Goal: Transaction & Acquisition: Purchase product/service

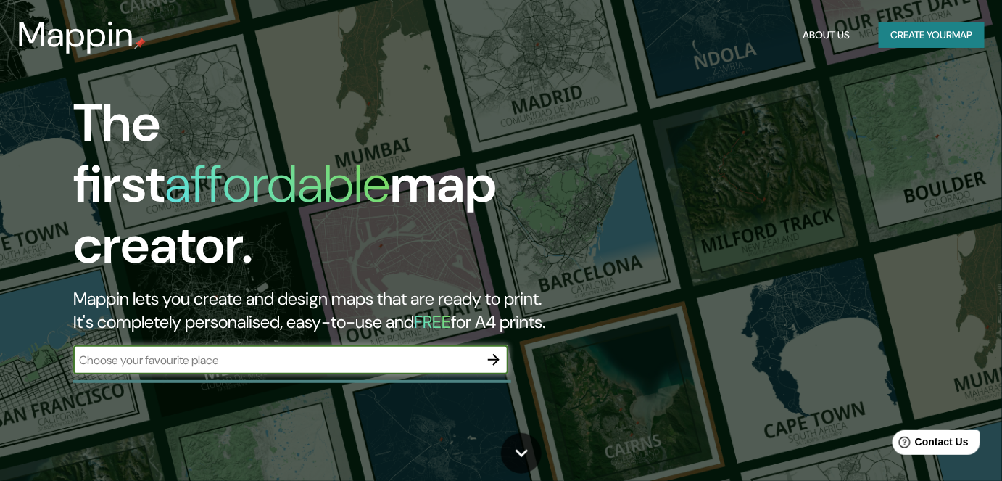
click at [362, 358] on div "​" at bounding box center [290, 359] width 435 height 29
type input "[GEOGRAPHIC_DATA]"
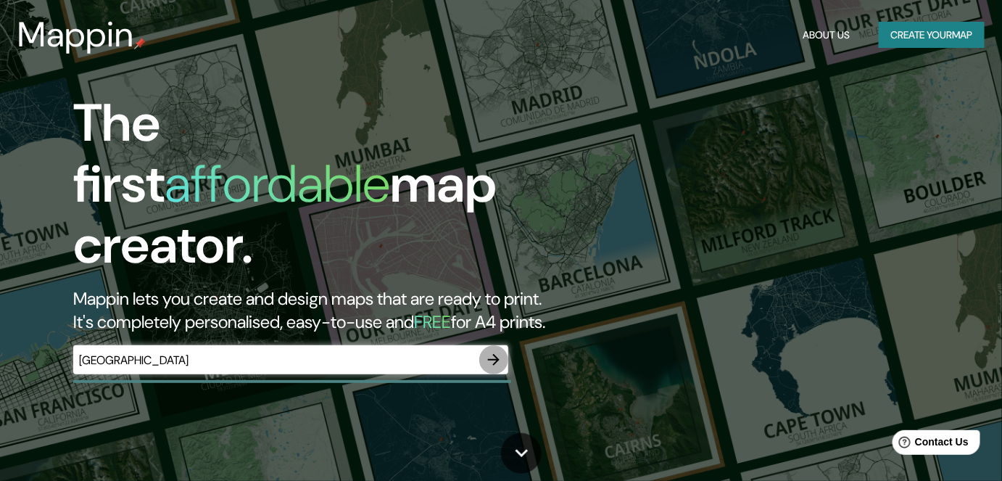
click at [496, 354] on icon "button" at bounding box center [494, 360] width 12 height 12
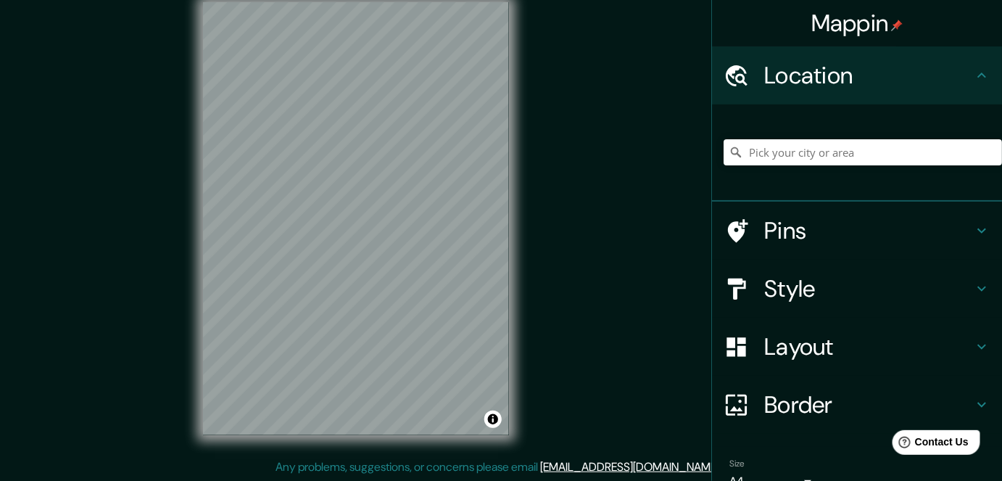
scroll to position [21, 0]
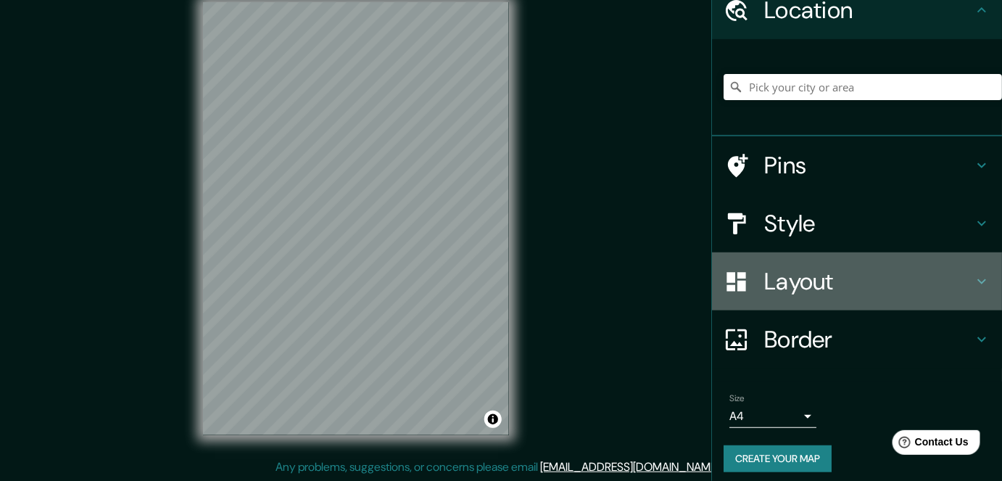
click at [815, 286] on h4 "Layout" at bounding box center [868, 281] width 209 height 29
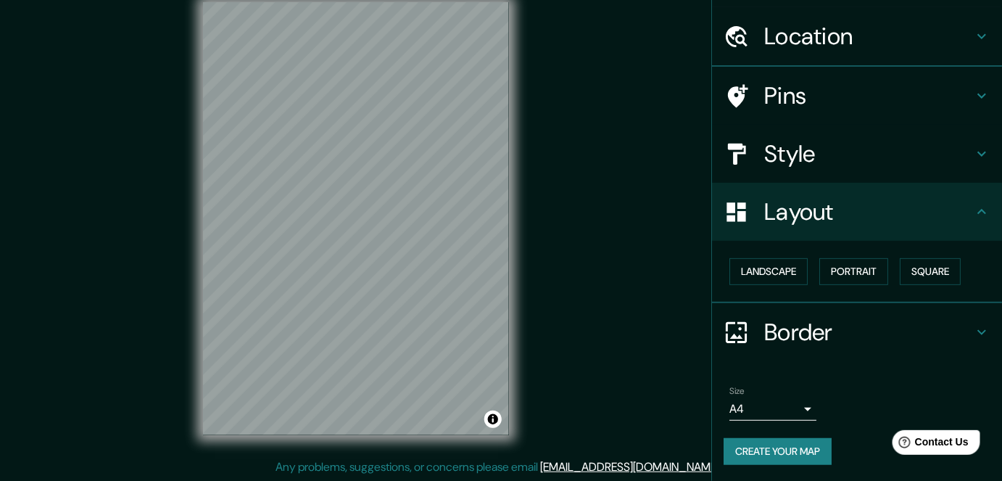
scroll to position [38, 0]
click at [845, 267] on button "Portrait" at bounding box center [853, 272] width 69 height 27
click at [758, 268] on button "Landscape" at bounding box center [768, 272] width 78 height 27
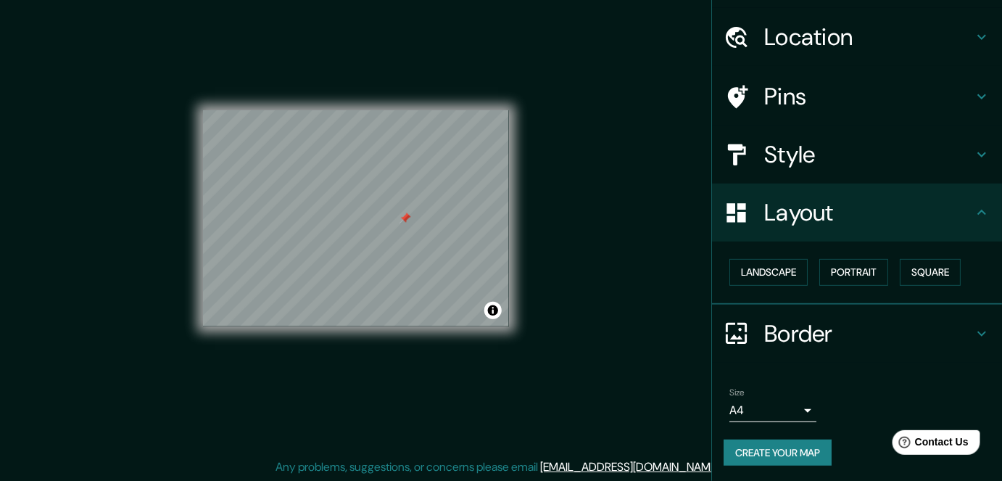
click at [786, 452] on button "Create your map" at bounding box center [778, 452] width 108 height 27
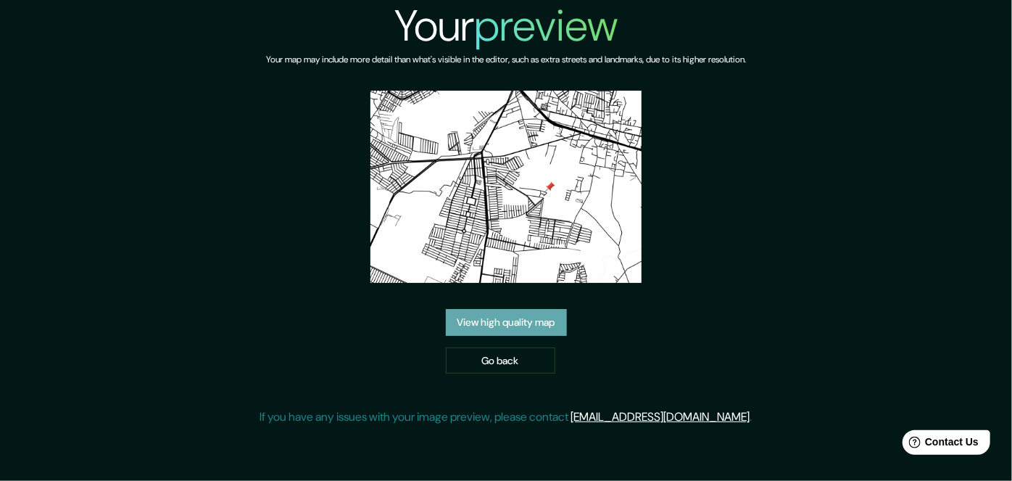
click at [500, 309] on link "View high quality map" at bounding box center [506, 322] width 121 height 27
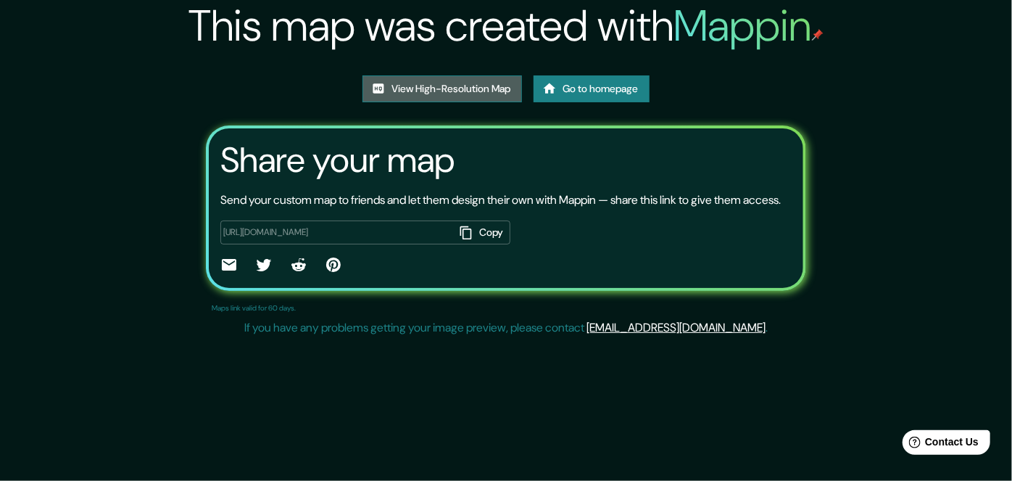
click at [484, 89] on link "View High-Resolution Map" at bounding box center [443, 88] width 160 height 27
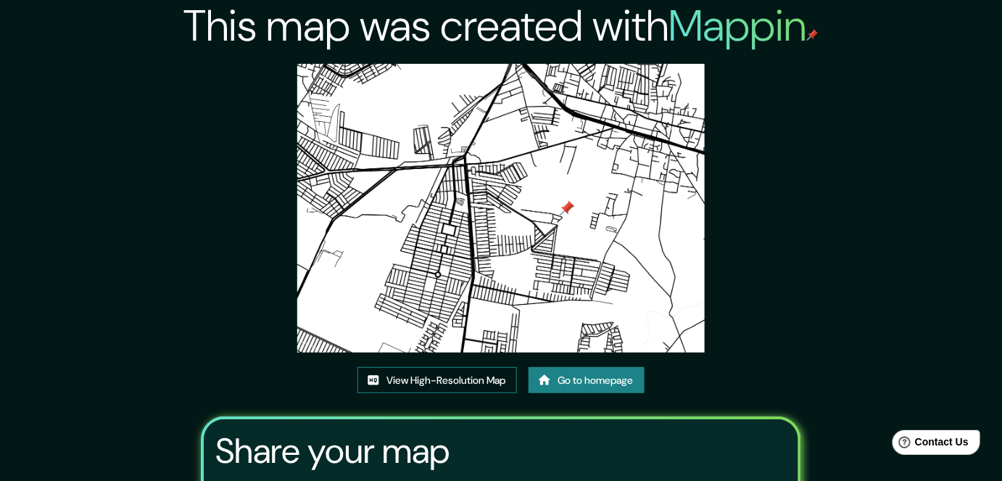
click at [472, 376] on link "View High-Resolution Map" at bounding box center [437, 380] width 160 height 27
